Goal: Task Accomplishment & Management: Complete application form

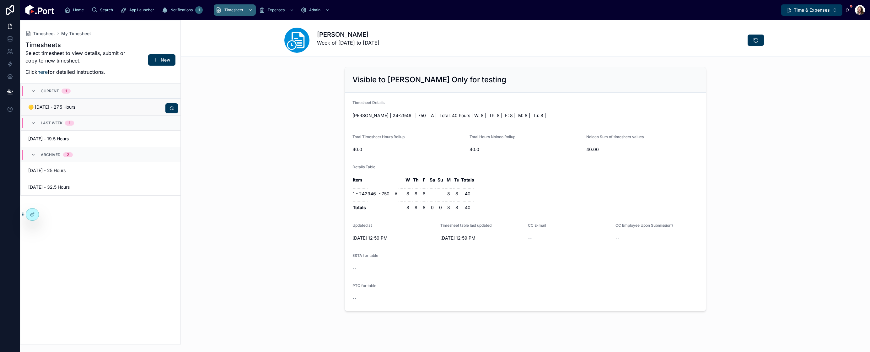
click at [90, 107] on span "🟡 [DATE] - 27.5 Hours" at bounding box center [62, 107] width 69 height 6
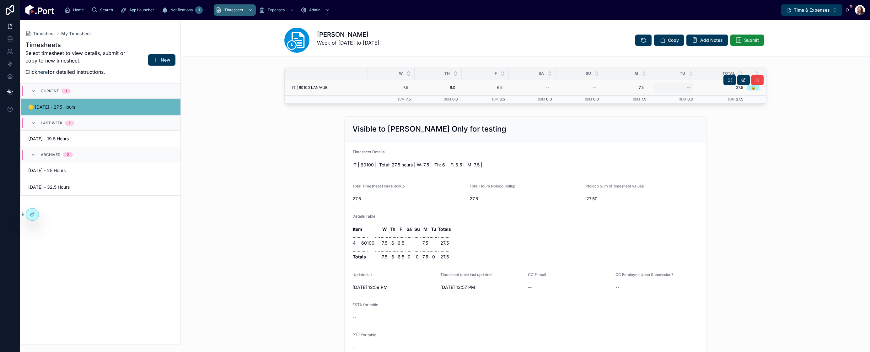
click at [687, 87] on div "--" at bounding box center [689, 87] width 4 height 5
click at [689, 88] on div "--" at bounding box center [674, 88] width 40 height 10
type input "***"
click button "submit" at bounding box center [762, 96] width 8 height 8
click at [747, 40] on span "Submit" at bounding box center [751, 40] width 15 height 6
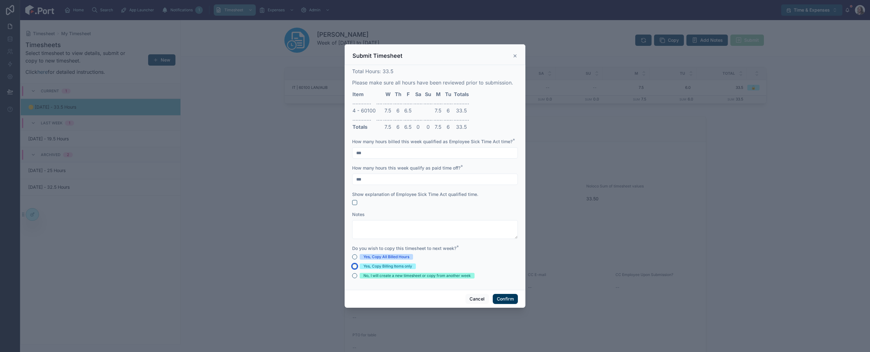
click at [354, 265] on button "Yes, Copy Billing Items only" at bounding box center [354, 266] width 5 height 5
click at [505, 300] on button "Confirm" at bounding box center [505, 299] width 25 height 10
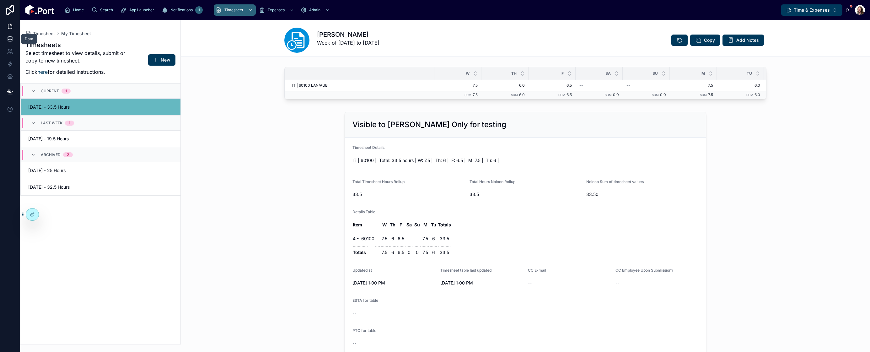
click at [9, 38] on icon at bounding box center [10, 39] width 6 height 6
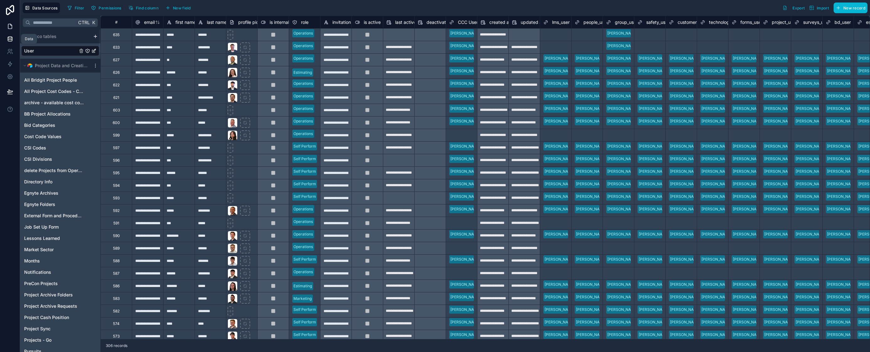
click at [9, 24] on icon at bounding box center [10, 26] width 4 height 5
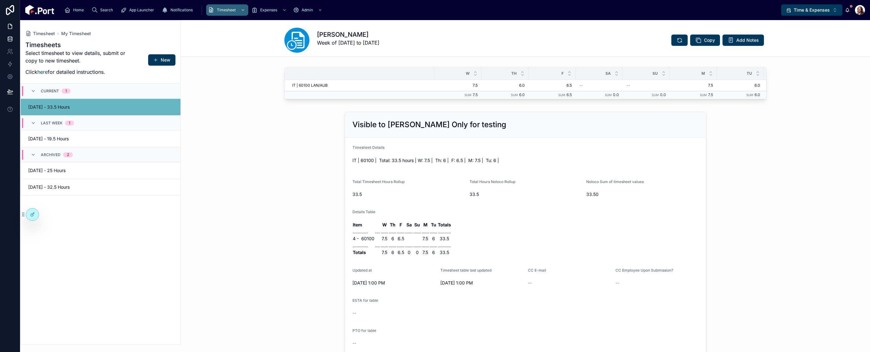
click at [9, 38] on icon at bounding box center [10, 38] width 4 height 2
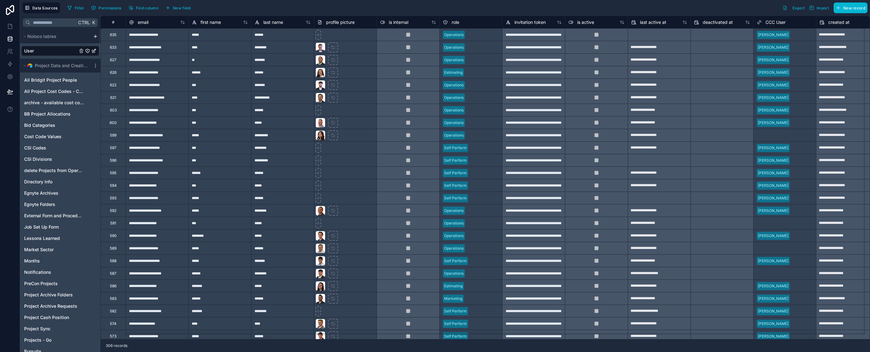
click at [662, 37] on div at bounding box center [659, 35] width 62 height 10
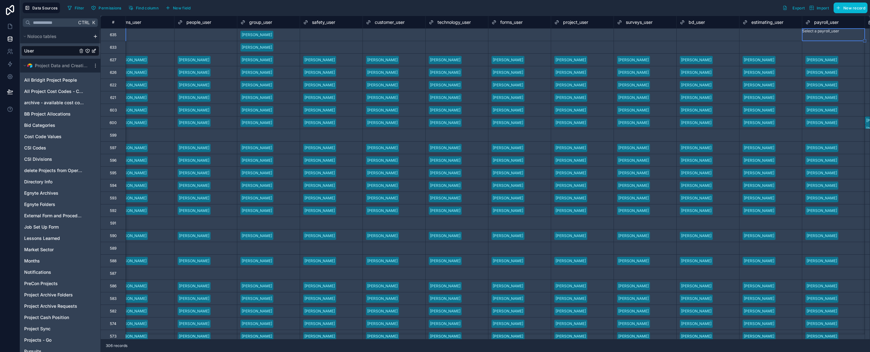
scroll to position [0, 893]
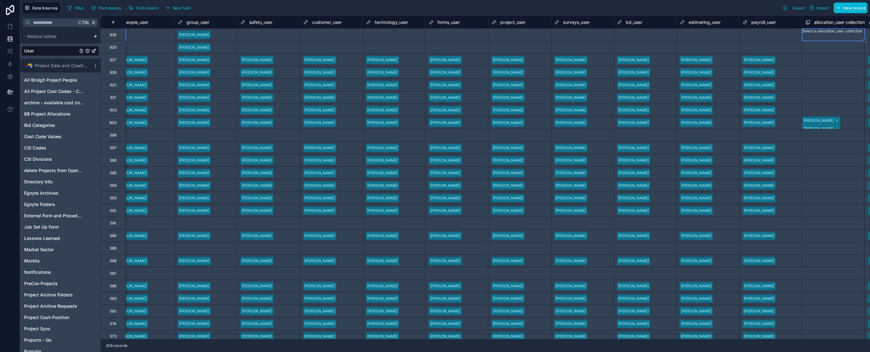
click at [770, 37] on div "Select a payroll_user" at bounding box center [760, 34] width 37 height 5
type input "*"
click at [766, 351] on div "[PERSON_NAME]" at bounding box center [435, 356] width 870 height 8
click at [761, 50] on div "Select a payroll_user" at bounding box center [770, 47] width 62 height 9
click at [761, 50] on div "Select a payroll_user" at bounding box center [770, 47] width 62 height 13
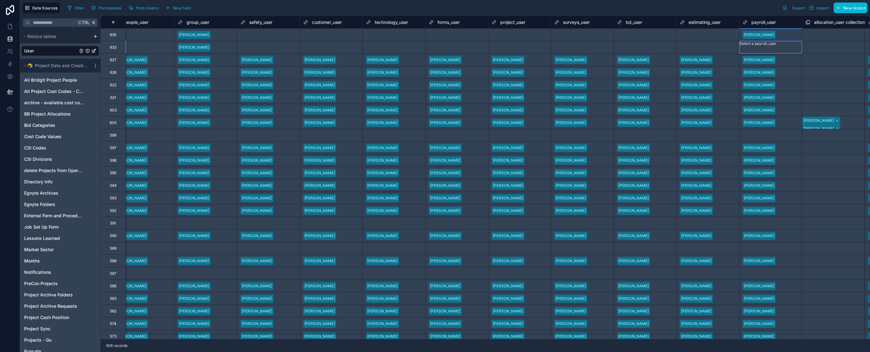
type input "*"
click at [715, 48] on div "Select a estimating_user" at bounding box center [701, 47] width 43 height 5
type input "*"
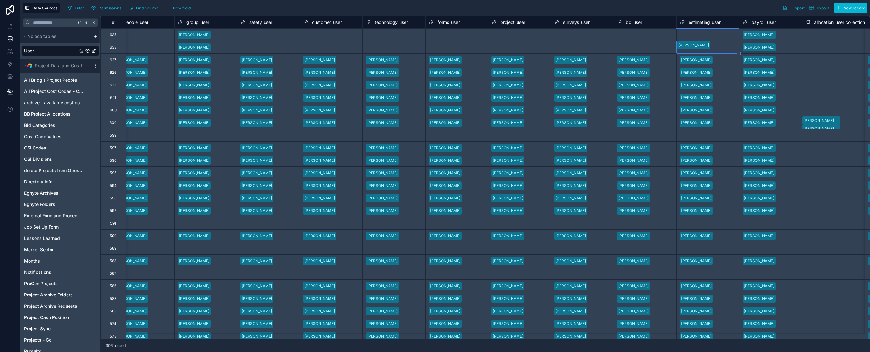
click at [708, 37] on div "Select a estimating_user" at bounding box center [707, 34] width 62 height 9
click at [708, 34] on div "Select a estimating_user" at bounding box center [707, 31] width 62 height 5
drag, startPoint x: 707, startPoint y: 51, endPoint x: 664, endPoint y: 38, distance: 44.3
click at [706, 351] on div "[PERSON_NAME]" at bounding box center [435, 356] width 870 height 8
click at [663, 35] on div at bounding box center [661, 35] width 24 height 6
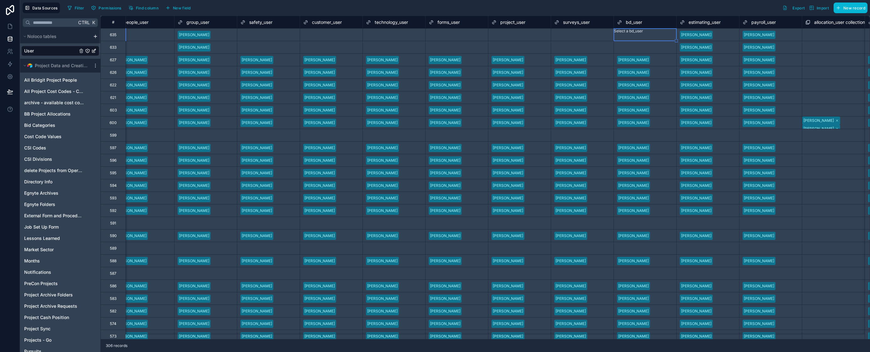
click at [615, 34] on div at bounding box center [614, 37] width 1 height 6
click at [637, 351] on div "[PERSON_NAME]" at bounding box center [435, 356] width 870 height 8
click at [632, 49] on div "Select a bd_user" at bounding box center [631, 47] width 29 height 5
click at [631, 46] on div "Select a bd_user" at bounding box center [645, 43] width 62 height 5
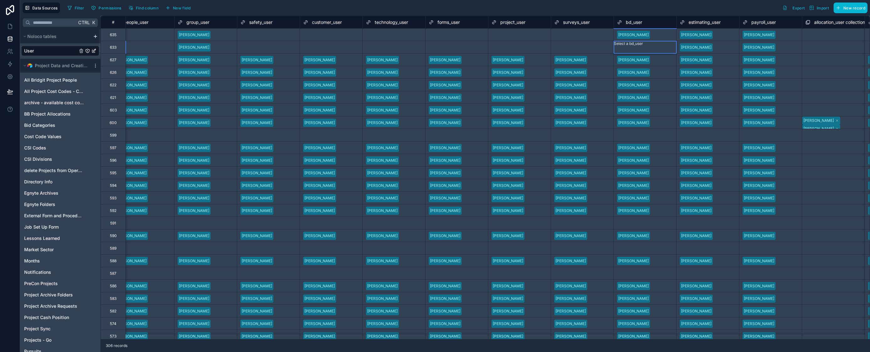
drag, startPoint x: 635, startPoint y: 87, endPoint x: 603, endPoint y: 55, distance: 45.0
click at [595, 47] on div "Select a surveys_user" at bounding box center [582, 47] width 62 height 9
click at [595, 45] on div "Select a surveys_user" at bounding box center [582, 47] width 62 height 13
click at [575, 46] on div "Select a surveys_user" at bounding box center [582, 43] width 62 height 5
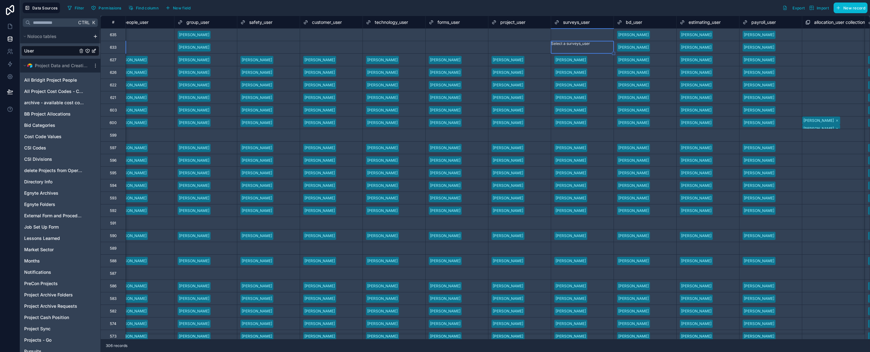
click at [574, 46] on div "Select a surveys_user" at bounding box center [582, 43] width 62 height 5
click at [576, 35] on div "Select a surveys_user" at bounding box center [573, 34] width 39 height 5
click at [574, 34] on div "Select a surveys_user" at bounding box center [582, 31] width 62 height 5
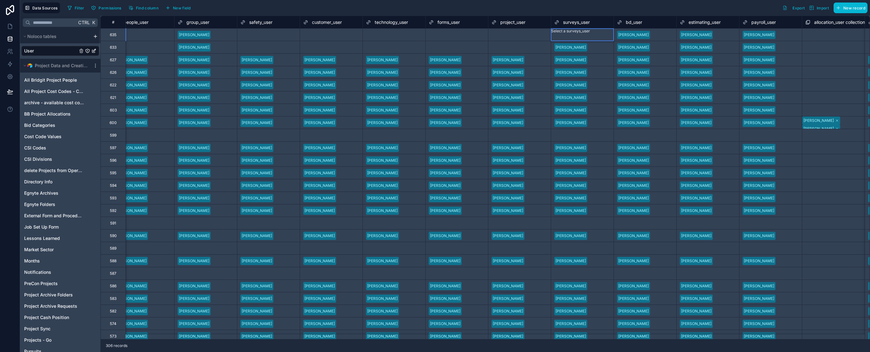
click at [573, 351] on div "[PERSON_NAME]" at bounding box center [435, 356] width 870 height 8
click at [524, 31] on div "Select a project_user" at bounding box center [519, 34] width 62 height 9
click at [524, 31] on div "Select a project_user" at bounding box center [519, 35] width 62 height 13
click at [525, 351] on div "[PERSON_NAME]" at bounding box center [435, 356] width 870 height 8
click at [507, 46] on div "Select a project_user" at bounding box center [509, 47] width 37 height 5
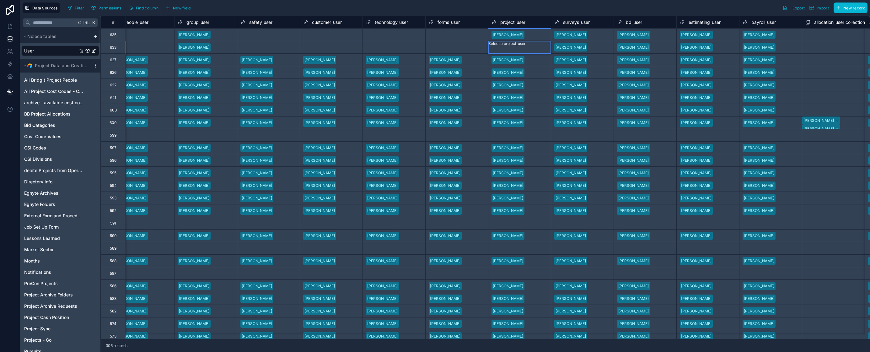
click at [505, 46] on div "Select a project_user" at bounding box center [519, 43] width 62 height 5
click at [461, 49] on div "Select a forms_user" at bounding box center [446, 47] width 35 height 5
click at [460, 46] on div "Select a forms_user" at bounding box center [456, 43] width 62 height 5
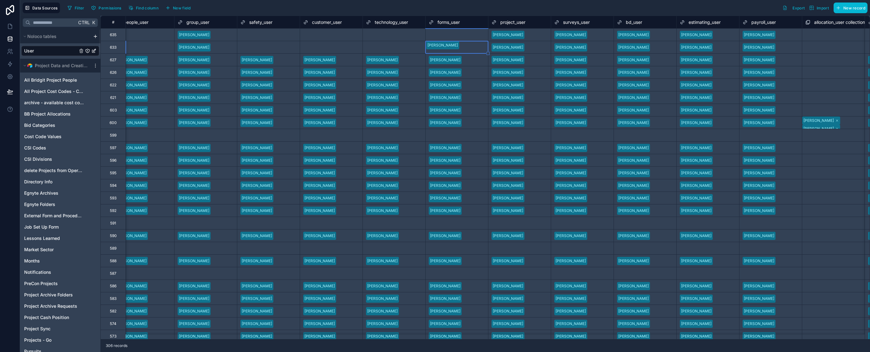
click at [385, 49] on div "Select a technology_user" at bounding box center [388, 47] width 44 height 5
click at [385, 46] on div "Select a technology_user" at bounding box center [394, 43] width 62 height 5
click at [328, 50] on div "Select a customer_user" at bounding box center [331, 47] width 62 height 9
click at [328, 46] on div "Select a customer_user" at bounding box center [331, 43] width 62 height 5
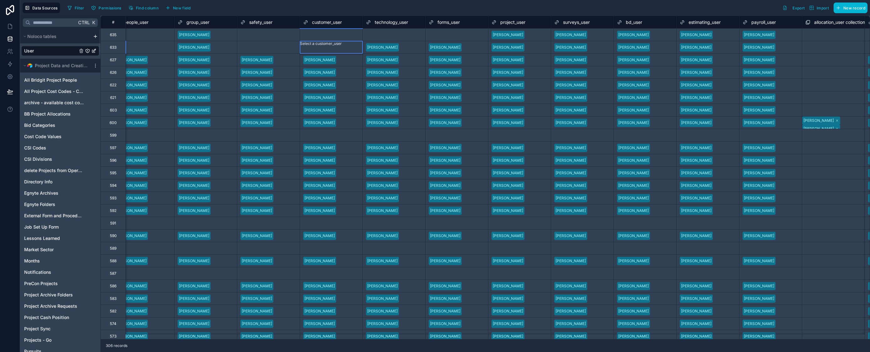
click at [264, 46] on div "Select a safety_user" at bounding box center [257, 47] width 35 height 5
click at [264, 46] on div "Select a safety_user" at bounding box center [268, 43] width 62 height 5
click at [262, 36] on div "Select a safety_user" at bounding box center [257, 34] width 35 height 5
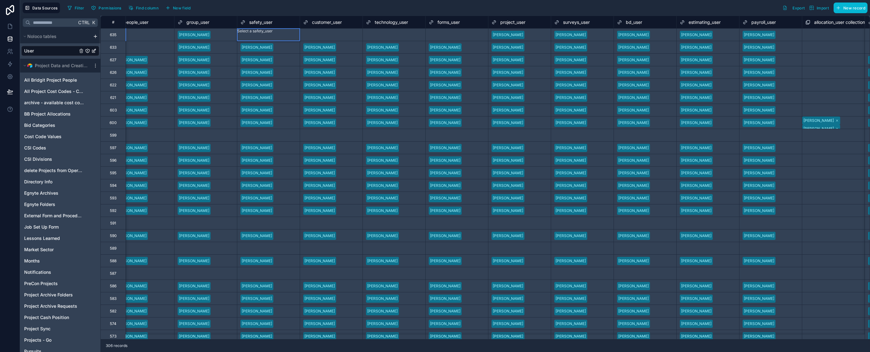
click at [261, 34] on div "Select a safety_user" at bounding box center [268, 31] width 62 height 5
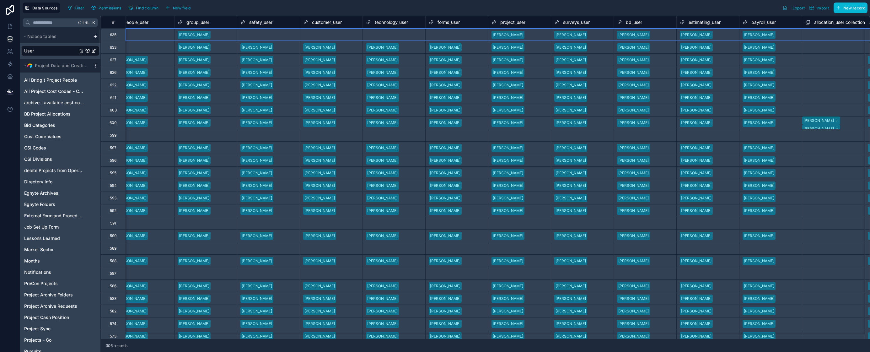
click at [272, 35] on div "Select a safety_user" at bounding box center [257, 32] width 35 height 5
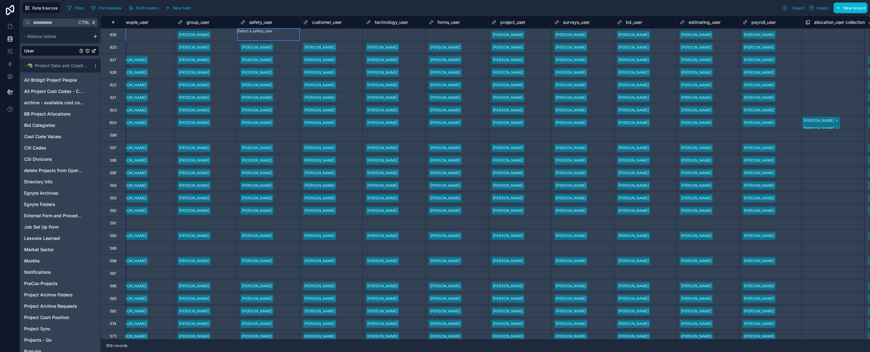
click at [272, 34] on div "Select a safety_user" at bounding box center [268, 31] width 62 height 5
click at [270, 351] on div "[PERSON_NAME]" at bounding box center [435, 356] width 870 height 8
click at [319, 35] on div "Select a customer_user" at bounding box center [324, 34] width 42 height 5
click at [320, 34] on div "Select a customer_user" at bounding box center [331, 31] width 62 height 5
click at [325, 351] on div "[PERSON_NAME]" at bounding box center [435, 356] width 870 height 8
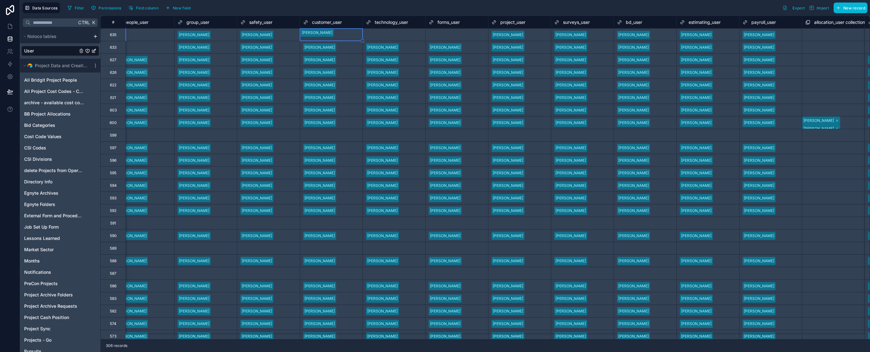
click at [383, 36] on div "Select a technology_user" at bounding box center [388, 34] width 44 height 5
click at [384, 34] on div "Select a technology_user" at bounding box center [394, 31] width 62 height 5
click at [386, 351] on div "[PERSON_NAME]" at bounding box center [435, 356] width 870 height 8
click at [438, 35] on div "Select a forms_user" at bounding box center [446, 34] width 35 height 5
click at [439, 33] on div "Select a forms_user" at bounding box center [456, 31] width 62 height 5
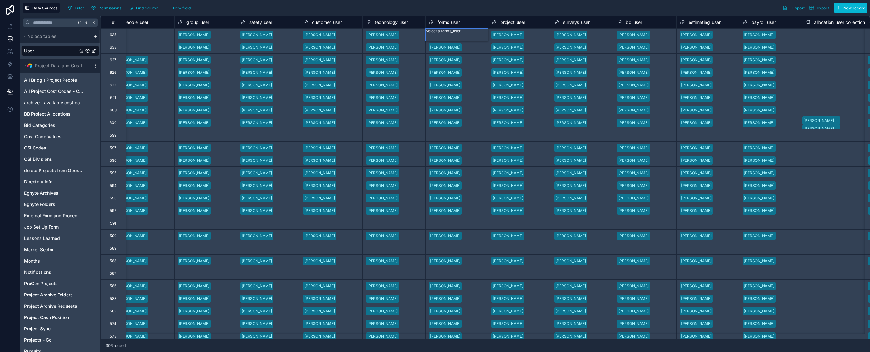
click at [447, 351] on div "[PERSON_NAME]" at bounding box center [435, 356] width 870 height 8
click at [153, 34] on div "Select a people_user" at bounding box center [143, 34] width 62 height 9
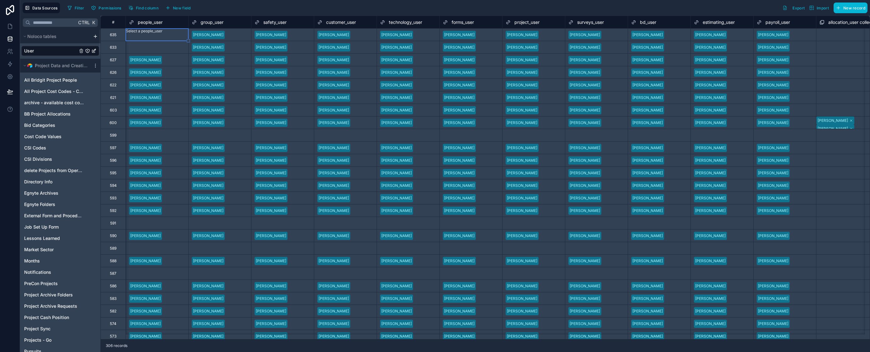
click at [153, 34] on div "Select a people_user" at bounding box center [157, 31] width 62 height 5
click at [153, 351] on div "[PERSON_NAME]" at bounding box center [435, 356] width 870 height 8
click at [163, 49] on div "Select a people_user" at bounding box center [147, 47] width 37 height 5
click at [152, 46] on div "Select a people_user" at bounding box center [157, 43] width 62 height 5
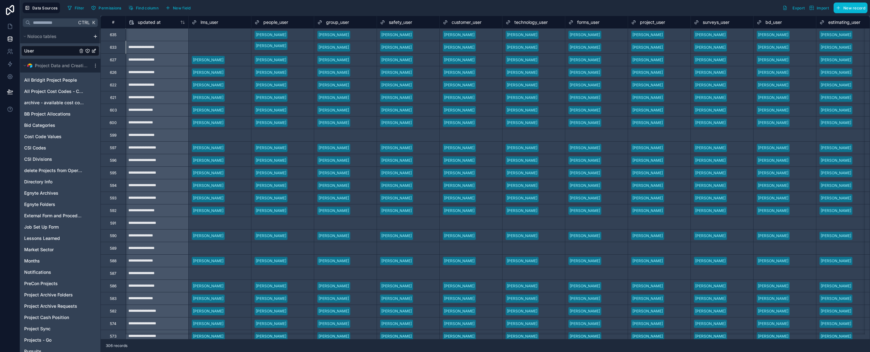
scroll to position [0, 690]
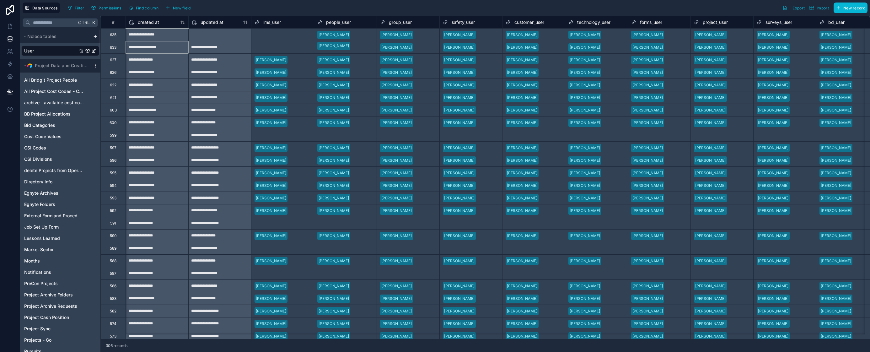
click at [270, 37] on div "Select a lms_user" at bounding box center [282, 34] width 62 height 9
click at [271, 34] on div "Select a lms_user" at bounding box center [282, 31] width 62 height 5
click at [271, 351] on div "[PERSON_NAME]" at bounding box center [435, 356] width 870 height 8
click at [272, 46] on div "Select a lms_user" at bounding box center [269, 47] width 31 height 5
click at [272, 46] on div "Select a lms_user" at bounding box center [282, 43] width 62 height 5
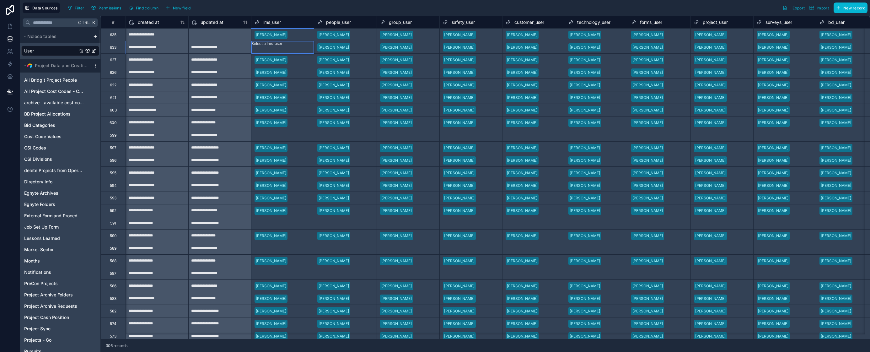
click at [280, 133] on div "Select a lms_user" at bounding box center [269, 135] width 31 height 5
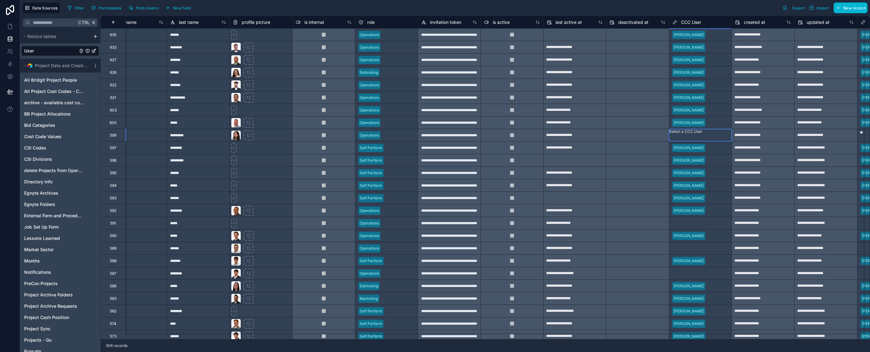
scroll to position [0, 0]
type input "**"
click at [700, 133] on div "Select a CCC User" at bounding box center [700, 131] width 62 height 5
click at [699, 134] on div "Select a CCC User" at bounding box center [700, 131] width 62 height 5
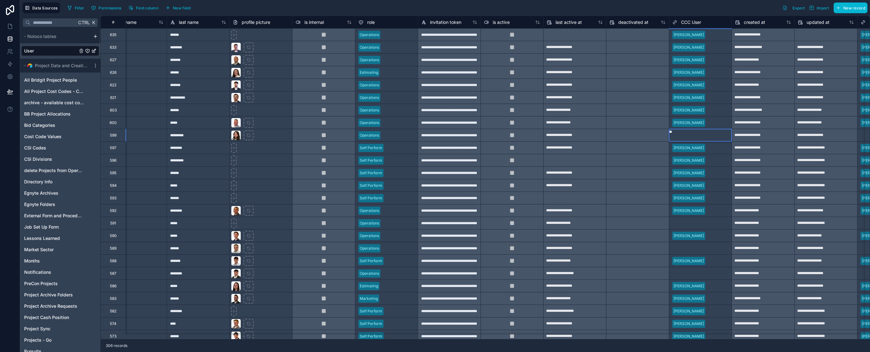
type input "***"
click at [764, 139] on div "**********" at bounding box center [763, 135] width 62 height 10
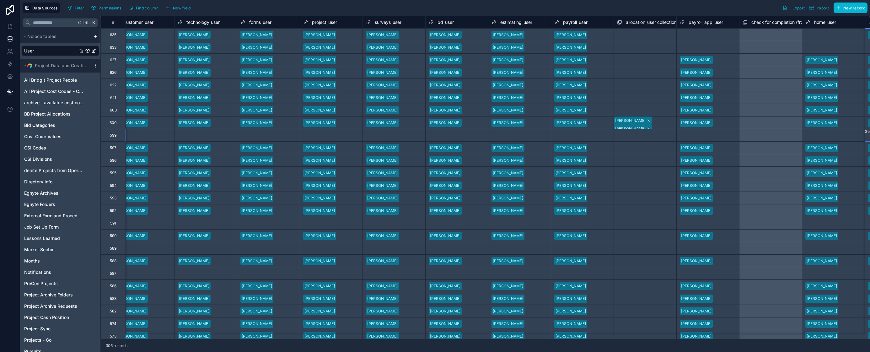
scroll to position [0, 1144]
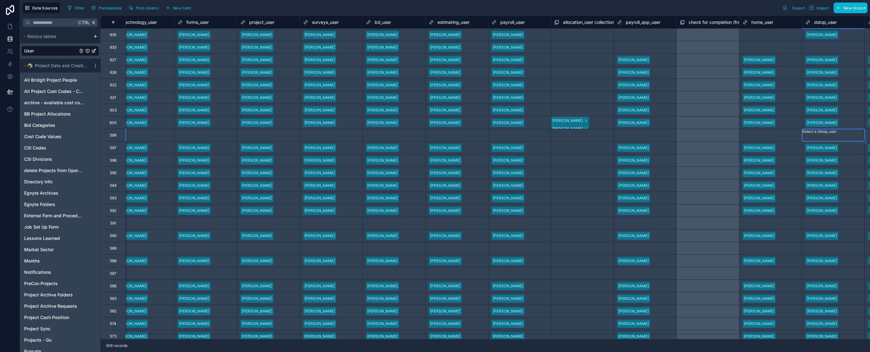
click at [631, 32] on div "Select a payroll_app_user" at bounding box center [639, 34] width 45 height 5
click at [630, 34] on div "Select a payroll_app_user" at bounding box center [645, 31] width 62 height 5
click at [630, 351] on div "[PERSON_NAME]" at bounding box center [435, 356] width 870 height 8
click at [628, 50] on div "Select a payroll_app_user" at bounding box center [639, 47] width 45 height 5
click at [627, 46] on div "Select a payroll_app_user" at bounding box center [645, 43] width 62 height 5
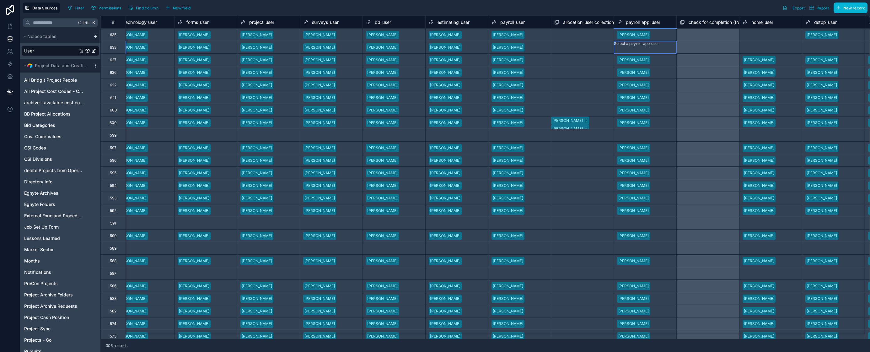
click at [771, 36] on div "Select a home_user" at bounding box center [759, 34] width 35 height 5
click at [766, 34] on div "Select a home_user" at bounding box center [770, 31] width 62 height 5
click at [765, 351] on div "[PERSON_NAME]" at bounding box center [435, 356] width 870 height 8
click at [761, 49] on div "Select a home_user" at bounding box center [759, 47] width 35 height 5
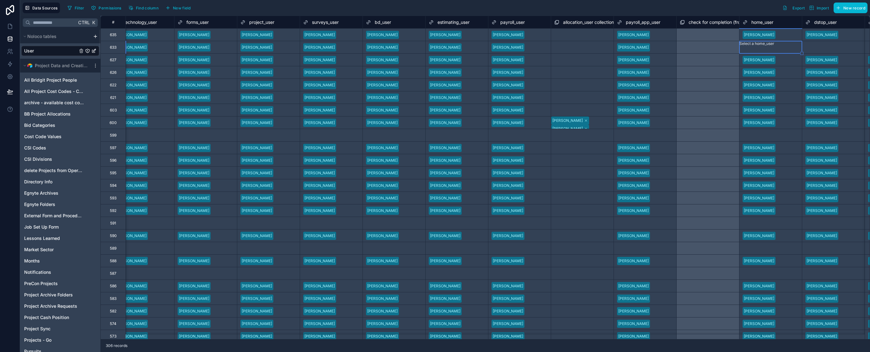
click at [761, 46] on div "Select a home_user" at bounding box center [770, 43] width 62 height 5
click at [798, 45] on div "Select a dstop_user" at bounding box center [822, 47] width 35 height 5
click at [798, 45] on div "Select a dstop_user" at bounding box center [833, 43] width 62 height 5
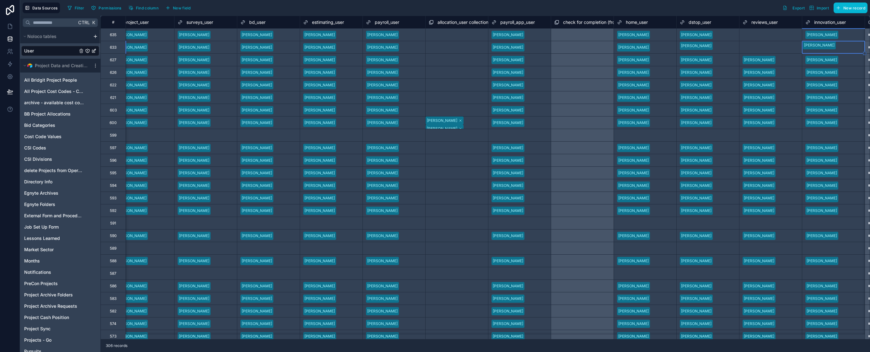
scroll to position [0, 1332]
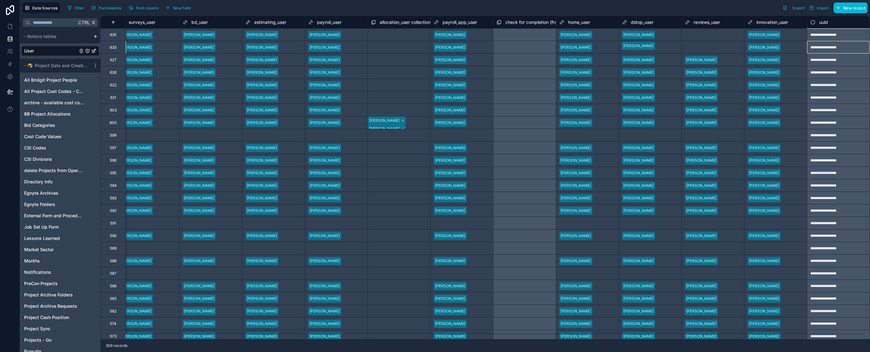
click at [702, 33] on div "Select a reviews_user" at bounding box center [704, 34] width 39 height 5
click at [702, 34] on div "Select a reviews_user" at bounding box center [712, 31] width 62 height 5
click at [701, 351] on div "[PERSON_NAME]" at bounding box center [435, 356] width 870 height 8
click at [699, 49] on div "Select a reviews_user" at bounding box center [704, 47] width 39 height 5
click at [699, 46] on div "Select a reviews_user" at bounding box center [712, 43] width 62 height 5
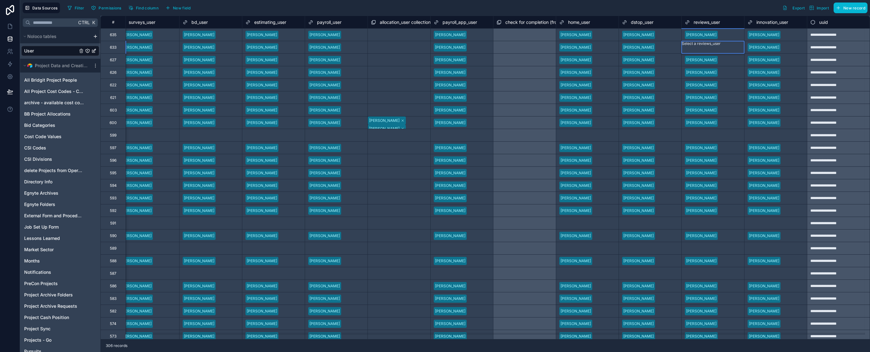
drag, startPoint x: 702, startPoint y: 91, endPoint x: 728, endPoint y: 69, distance: 34.1
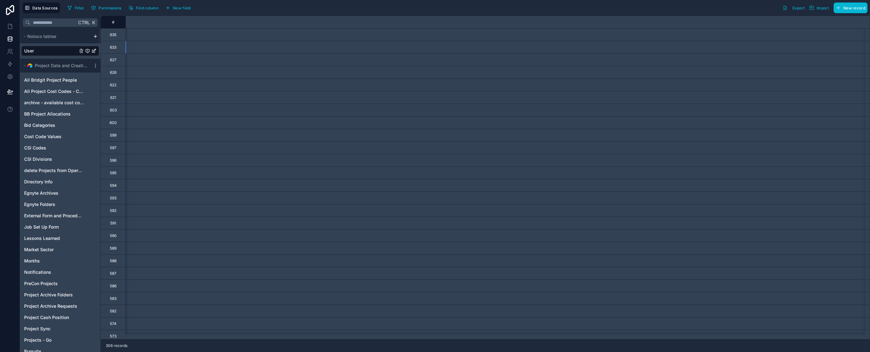
scroll to position [0, 0]
